Goal: Task Accomplishment & Management: Use online tool/utility

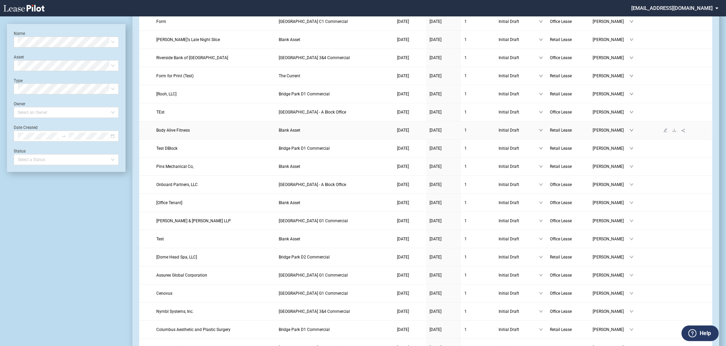
scroll to position [127, 0]
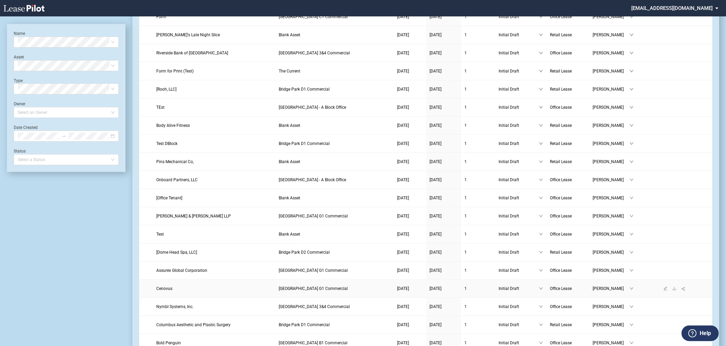
click at [271, 298] on td "Cenovus" at bounding box center [214, 289] width 122 height 18
click at [177, 292] on link "Cenovus" at bounding box center [214, 288] width 116 height 7
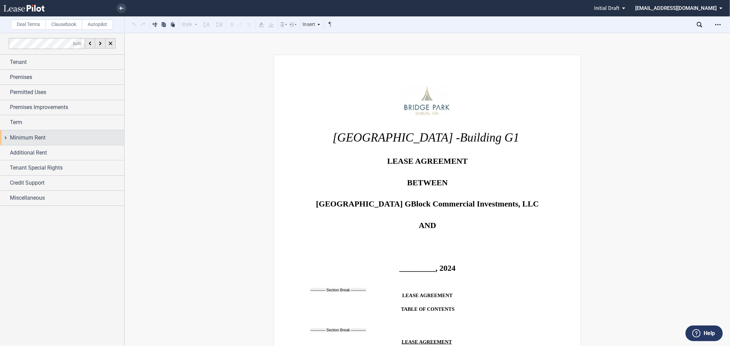
click at [43, 142] on span "Minimum Rent" at bounding box center [28, 138] width 36 height 8
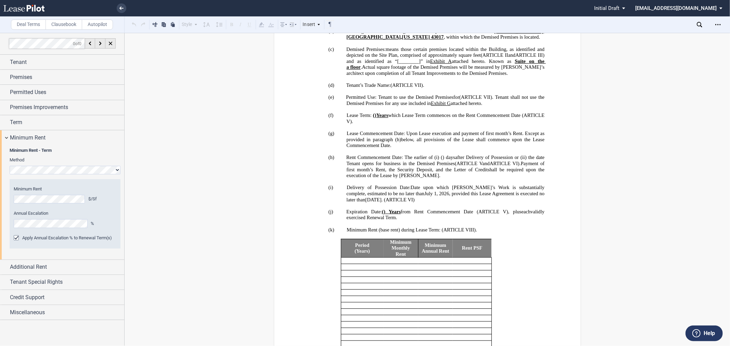
scroll to position [570, 0]
